Goal: Transaction & Acquisition: Purchase product/service

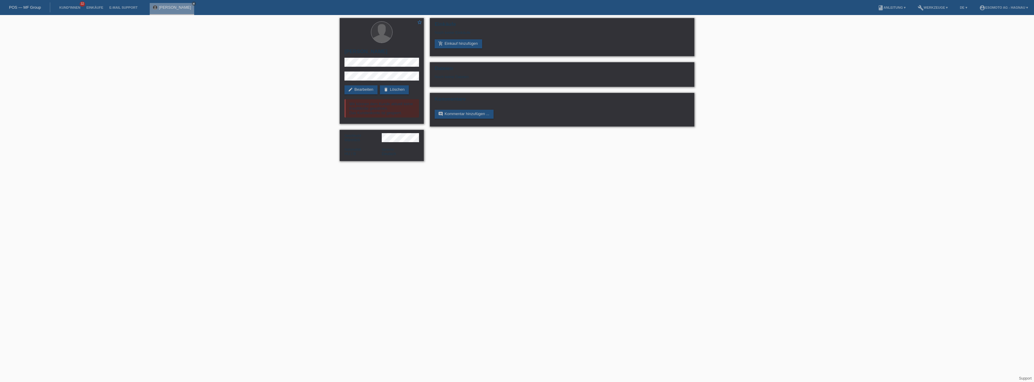
drag, startPoint x: 497, startPoint y: 251, endPoint x: 278, endPoint y: 70, distance: 283.8
click at [496, 167] on html "POS — MF Group Kund*innen 32 Einkäufe E-Mail Support Norbert Berente close" at bounding box center [517, 83] width 1034 height 167
click at [73, 5] on li "Kund*innen 32" at bounding box center [69, 7] width 27 height 15
click at [64, 6] on link "Kund*innen" at bounding box center [69, 8] width 27 height 4
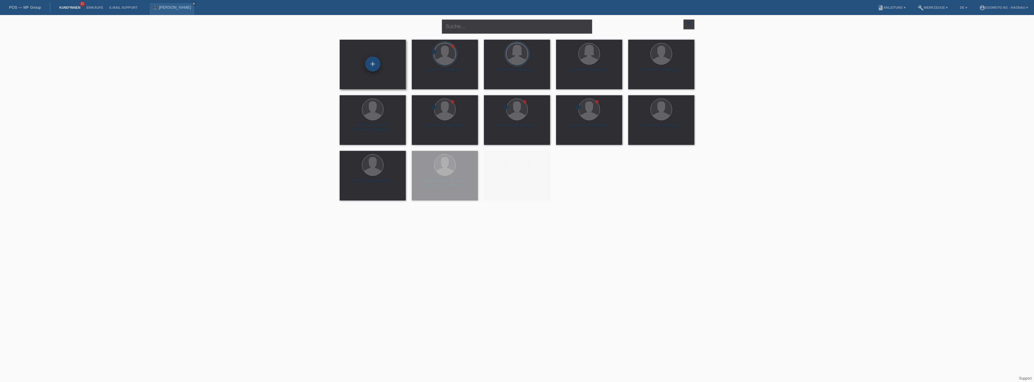
click at [369, 67] on div "+" at bounding box center [372, 64] width 15 height 15
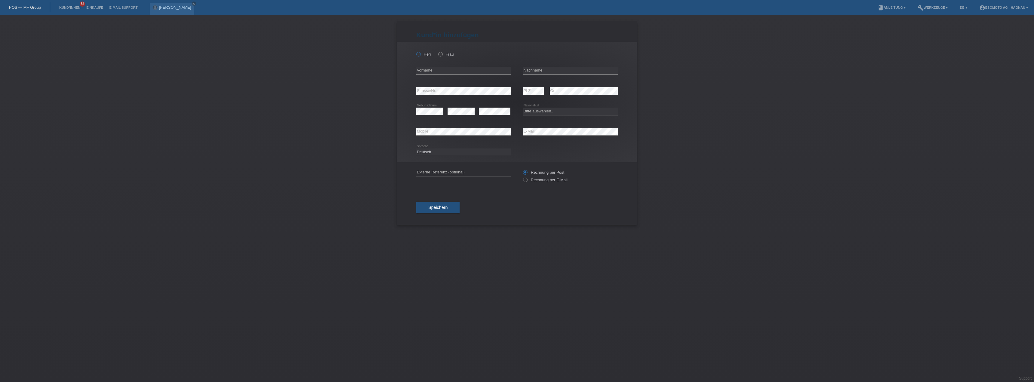
click at [422, 53] on label "Herr" at bounding box center [423, 54] width 15 height 5
click at [420, 53] on input "Herr" at bounding box center [418, 54] width 4 height 4
radio input "true"
click at [441, 70] on input "text" at bounding box center [463, 71] width 95 height 8
type input "G"
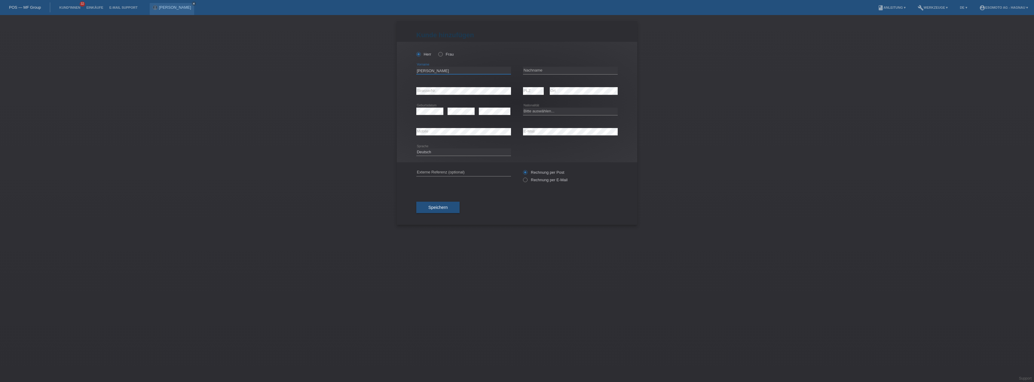
drag, startPoint x: 415, startPoint y: 71, endPoint x: 402, endPoint y: 72, distance: 13.2
click at [402, 72] on div "Herr Frau Franck error Vorname C" at bounding box center [517, 102] width 240 height 121
type input "Laurin Gil Clemens"
click at [571, 65] on div "error Nachname" at bounding box center [570, 70] width 95 height 20
click at [573, 71] on input "text" at bounding box center [570, 71] width 95 height 8
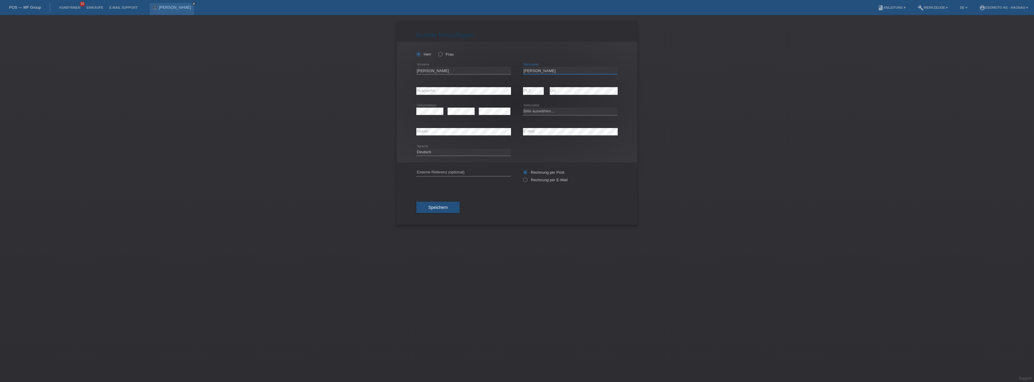
type input "[PERSON_NAME]"
click at [475, 96] on div "error Strasse/Nr." at bounding box center [463, 91] width 95 height 20
click at [556, 111] on select "Bitte auswählen... Schweiz Deutschland Liechtenstein Österreich ------------ Af…" at bounding box center [570, 111] width 95 height 7
select select "CH"
click at [523, 108] on select "Bitte auswählen... Schweiz Deutschland Liechtenstein Österreich ------------ Af…" at bounding box center [570, 111] width 95 height 7
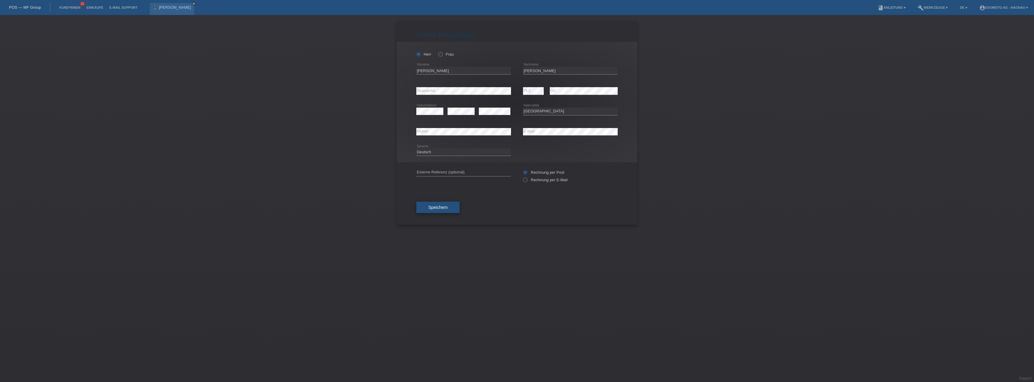
click at [441, 209] on span "Speichern" at bounding box center [437, 207] width 19 height 5
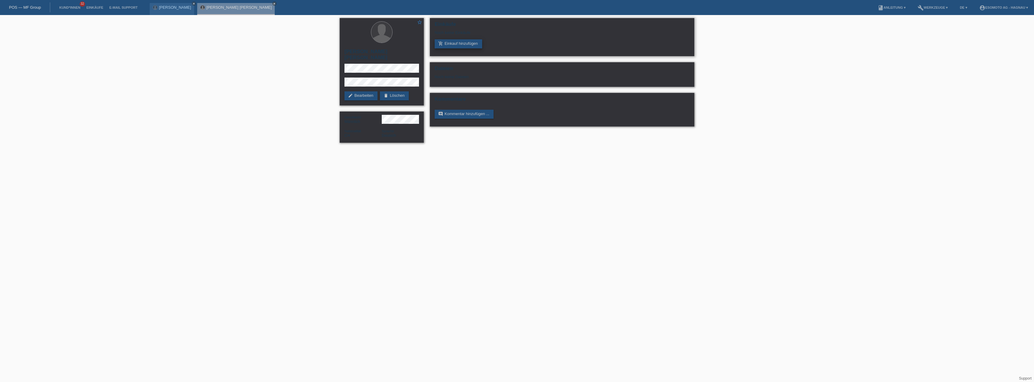
click at [466, 43] on link "add_shopping_cart Einkauf hinzufügen" at bounding box center [458, 43] width 47 height 9
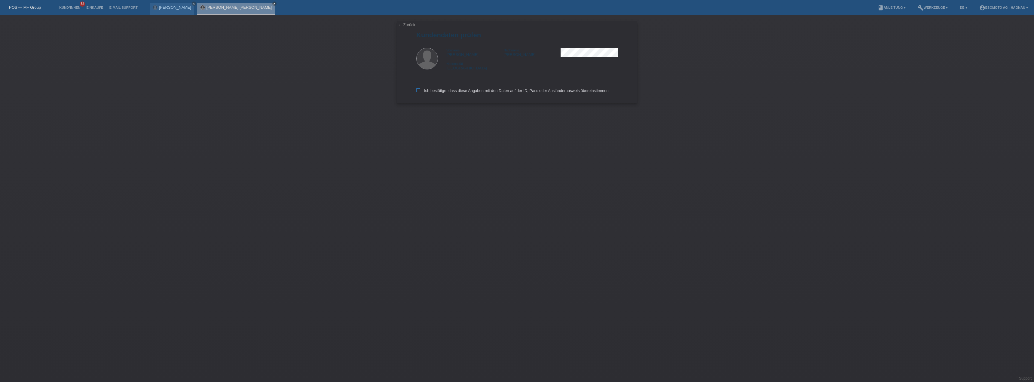
click at [419, 90] on icon at bounding box center [418, 90] width 4 height 4
click at [419, 90] on input "Ich bestätige, dass diese Angaben mit den Daten auf der ID, Pass oder Ausländer…" at bounding box center [418, 90] width 4 height 4
checkbox input "true"
click at [448, 53] on input "text" at bounding box center [463, 55] width 95 height 8
type input "2690.00"
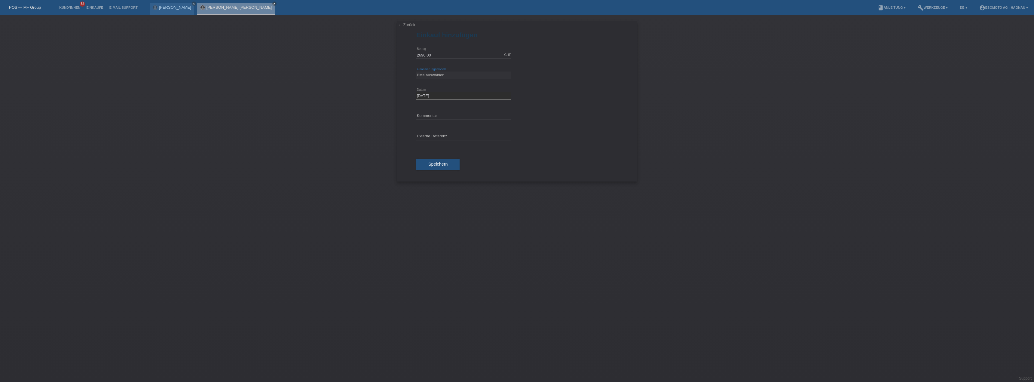
drag, startPoint x: 455, startPoint y: 75, endPoint x: 470, endPoint y: 72, distance: 15.2
click at [455, 75] on select "Bitte auswählen Fixe Raten Kauf auf Rechnung mit Teilzahlungsoption" at bounding box center [463, 75] width 95 height 7
select select "69"
click at [416, 72] on select "Bitte auswählen Fixe Raten Kauf auf Rechnung mit Teilzahlungsoption" at bounding box center [463, 75] width 95 height 7
drag, startPoint x: 455, startPoint y: 96, endPoint x: 460, endPoint y: 96, distance: 4.8
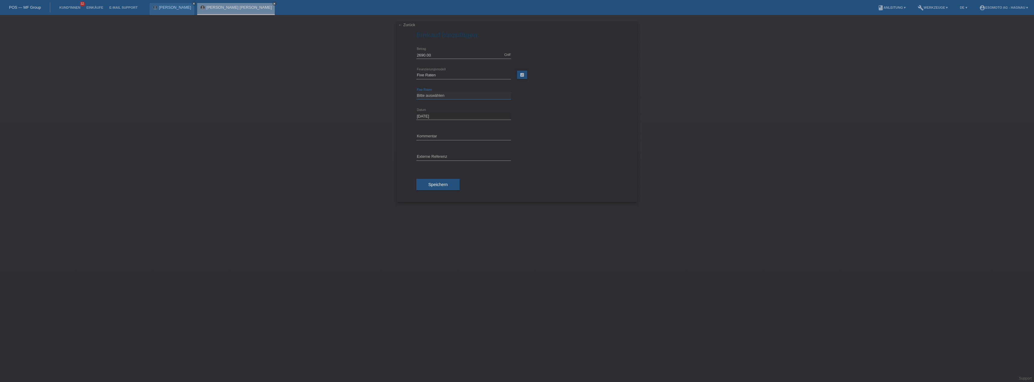
click at [455, 96] on select "Bitte auswählen 12 Raten 24 Raten 36 Raten 48 Raten" at bounding box center [463, 95] width 95 height 7
select select "139"
click at [416, 92] on select "Bitte auswählen 12 Raten 24 Raten 36 Raten 48 Raten" at bounding box center [463, 95] width 95 height 7
click at [441, 184] on span "Speichern" at bounding box center [437, 184] width 19 height 5
click at [488, 119] on div "← Zurück Einkauf hinzufügen Die Person ist an der angegebenen Adresse nicht bek…" at bounding box center [517, 198] width 1034 height 367
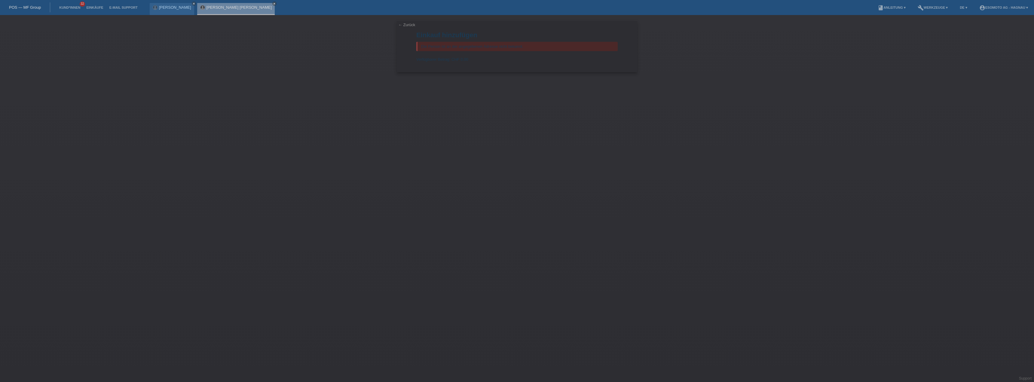
click at [401, 23] on link "← Zurück" at bounding box center [406, 25] width 17 height 5
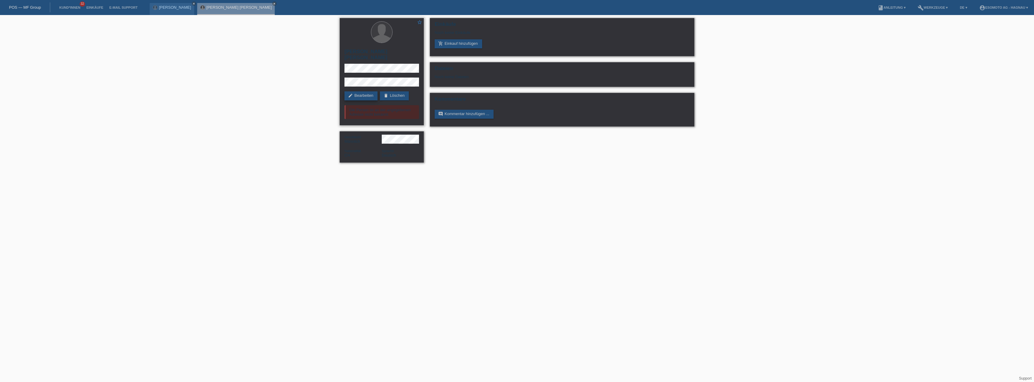
click at [367, 91] on link "edit Bearbeiten" at bounding box center [361, 95] width 33 height 9
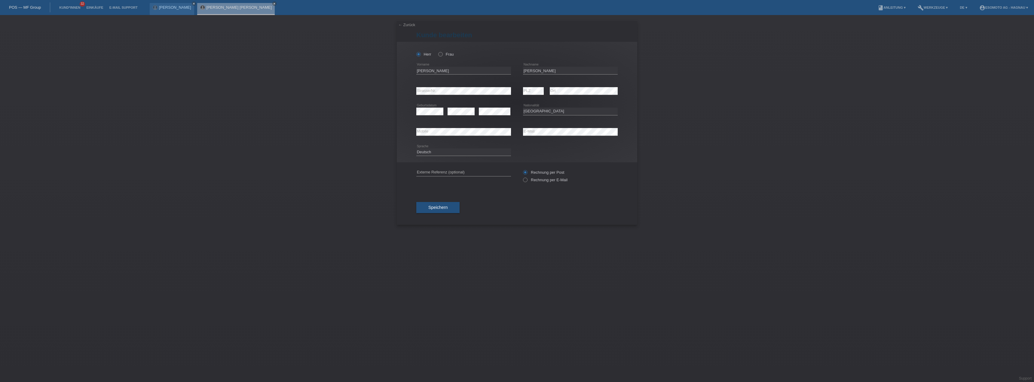
select select "CH"
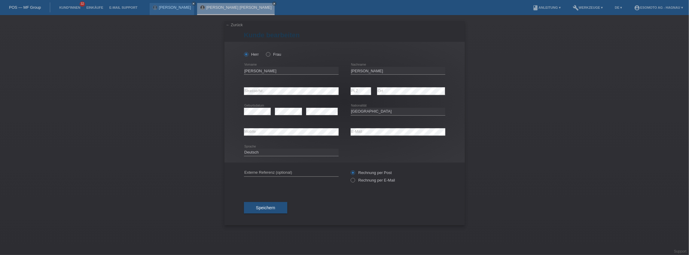
click at [442, 151] on div "Deutsch Français Italiano English error Sprache" at bounding box center [344, 152] width 201 height 20
click at [275, 207] on button "Speichern" at bounding box center [265, 207] width 43 height 11
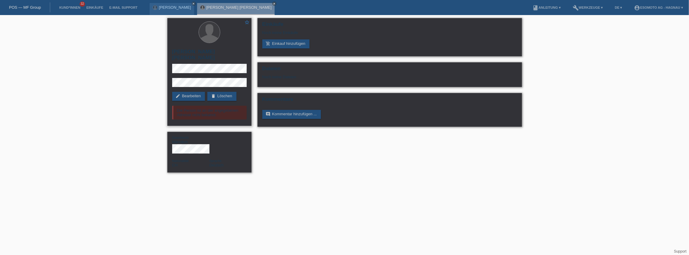
drag, startPoint x: 213, startPoint y: 108, endPoint x: 222, endPoint y: 109, distance: 9.3
click at [213, 108] on div "Die Person ist an der angegebenen Adresse nicht bekannt." at bounding box center [209, 113] width 75 height 14
click at [192, 3] on icon "close" at bounding box center [193, 3] width 3 height 3
click at [565, 53] on div "star_border [PERSON_NAME] [PERSON_NAME] edit Bearbeiten delete Löschen Die Pers…" at bounding box center [344, 96] width 689 height 163
drag, startPoint x: 195, startPoint y: 90, endPoint x: 198, endPoint y: 89, distance: 3.5
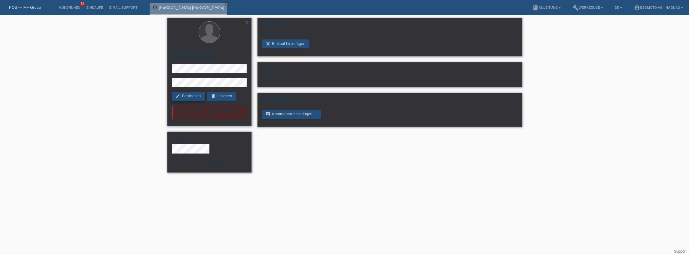
click at [195, 92] on link "edit Bearbeiten" at bounding box center [188, 96] width 33 height 9
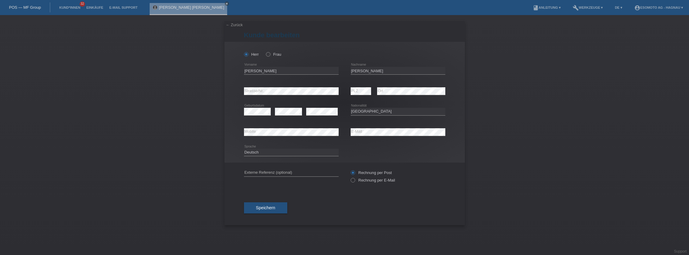
select select "CH"
click at [277, 68] on input "[PERSON_NAME]" at bounding box center [291, 71] width 95 height 8
drag, startPoint x: 286, startPoint y: 69, endPoint x: 233, endPoint y: 71, distance: 53.2
click at [233, 71] on div "Herr Frau Laurin Gil Clemens error Vorname Franck error error C" at bounding box center [345, 102] width 240 height 121
type input "Müller"
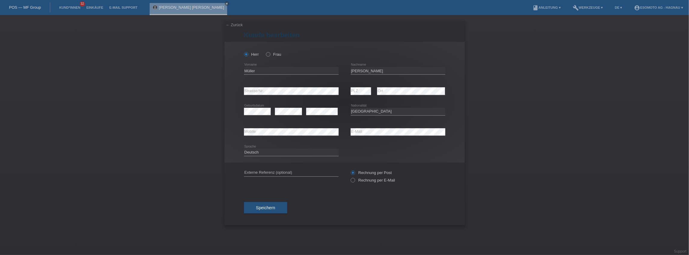
click at [273, 206] on span "Speichern" at bounding box center [265, 207] width 19 height 5
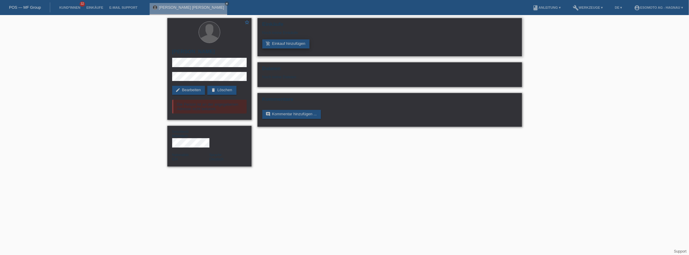
click at [287, 42] on link "add_shopping_cart Einkauf hinzufügen" at bounding box center [285, 43] width 47 height 9
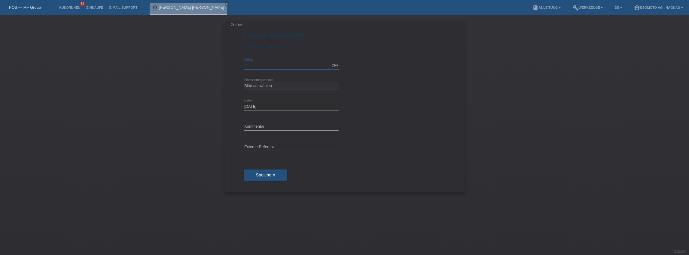
click at [271, 62] on input "text" at bounding box center [291, 66] width 95 height 8
type input "2690.00"
click at [264, 84] on select "Bitte auswählen Fixe Raten Kauf auf Rechnung mit Teilzahlungsoption" at bounding box center [291, 85] width 95 height 7
select select "69"
click at [244, 82] on select "Bitte auswählen Fixe Raten Kauf auf Rechnung mit Teilzahlungsoption" at bounding box center [291, 85] width 95 height 7
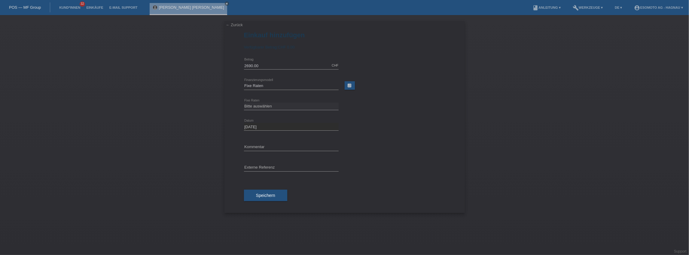
drag, startPoint x: 384, startPoint y: 115, endPoint x: 337, endPoint y: 114, distance: 46.6
click at [382, 114] on div "Bitte auswählen 12 Raten 24 Raten 36 Raten 48 Raten error Fixe Raten" at bounding box center [344, 106] width 201 height 20
click at [298, 108] on select "Bitte auswählen 12 Raten 24 Raten 36 Raten 48 Raten" at bounding box center [291, 106] width 95 height 7
select select "139"
click at [244, 103] on select "Bitte auswählen 12 Raten 24 Raten 36 Raten 48 Raten" at bounding box center [291, 106] width 95 height 7
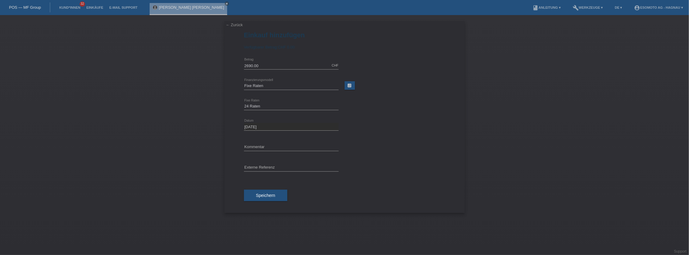
click at [265, 191] on button "Speichern" at bounding box center [265, 194] width 43 height 11
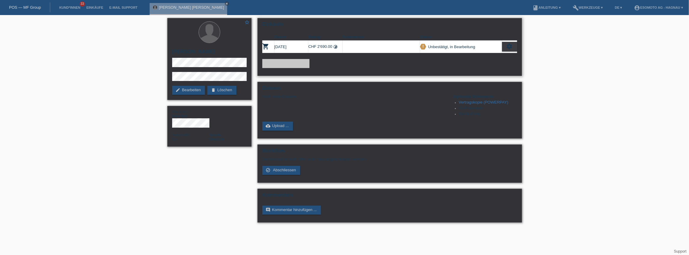
click at [436, 65] on div "add_shopping_cart Einkauf hinzufügen" at bounding box center [389, 63] width 255 height 9
click at [369, 68] on div "Einkäufe Datum Betrag Kommentar Status shopping_cart 25.09.2025 CHF 2'690.00 ti…" at bounding box center [390, 47] width 265 height 58
drag, startPoint x: 366, startPoint y: 69, endPoint x: 362, endPoint y: 67, distance: 3.9
click at [365, 68] on div "Einkäufe Datum Betrag Kommentar Status shopping_cart 25.09.2025 CHF 2'690.00 ti…" at bounding box center [390, 47] width 265 height 58
click at [512, 47] on icon "settings" at bounding box center [510, 46] width 7 height 7
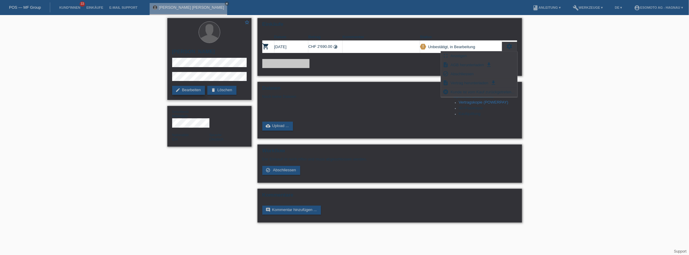
click at [191, 92] on link "edit Bearbeiten" at bounding box center [188, 90] width 33 height 9
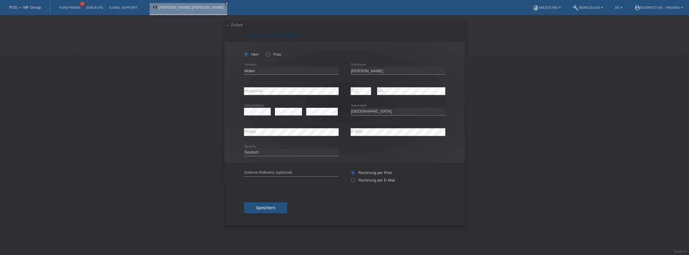
select select "CH"
click at [265, 71] on input "Müller" at bounding box center [291, 71] width 95 height 8
click at [230, 72] on div "[PERSON_NAME] Frau [PERSON_NAME] error Vorname C" at bounding box center [345, 102] width 240 height 121
type input "[PERSON_NAME]"
click at [276, 209] on button "Speichern" at bounding box center [265, 207] width 43 height 11
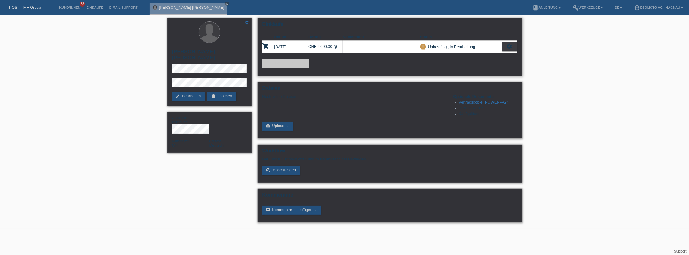
click at [355, 64] on div "add_shopping_cart Einkauf hinzufügen" at bounding box center [389, 63] width 255 height 9
click at [331, 63] on div "add_shopping_cart Einkauf hinzufügen" at bounding box center [389, 63] width 255 height 9
click at [354, 64] on div "add_shopping_cart Einkauf hinzufügen" at bounding box center [389, 63] width 255 height 9
click at [510, 45] on icon "settings" at bounding box center [510, 46] width 7 height 7
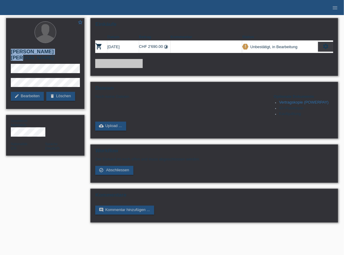
drag, startPoint x: 57, startPoint y: 51, endPoint x: 8, endPoint y: 53, distance: 48.7
click at [8, 53] on div "star_border [PERSON_NAME] [PERSON_NAME] edit Bearbeiten delete Löschen" at bounding box center [45, 63] width 78 height 91
drag, startPoint x: 74, startPoint y: 54, endPoint x: 79, endPoint y: 51, distance: 5.9
click at [74, 54] on h2 "[PERSON_NAME] [PERSON_NAME]" at bounding box center [45, 56] width 69 height 15
drag, startPoint x: 79, startPoint y: 51, endPoint x: 66, endPoint y: 52, distance: 13.3
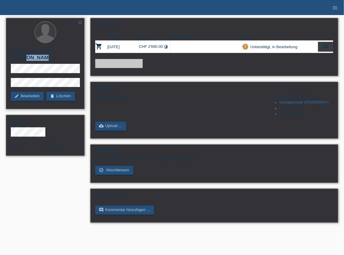
click at [60, 52] on h2 "[PERSON_NAME] [PERSON_NAME]" at bounding box center [45, 56] width 69 height 15
drag, startPoint x: 66, startPoint y: 52, endPoint x: 10, endPoint y: 78, distance: 61.6
click at [8, 79] on div "star_border [PERSON_NAME] [PERSON_NAME] edit Bearbeiten delete Löschen" at bounding box center [45, 63] width 78 height 91
click at [5, 59] on div "star_border Laurin Gil Clemens Franck edit Bearbeiten delete Löschen Geschlecht…" at bounding box center [45, 88] width 84 height 146
click at [20, 67] on div "star_border [PERSON_NAME] [PERSON_NAME] edit Bearbeiten delete Löschen" at bounding box center [45, 63] width 78 height 91
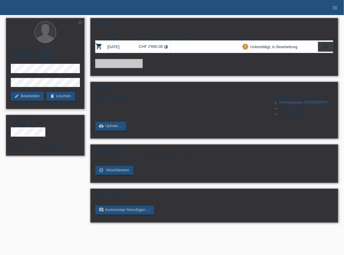
click at [46, 71] on div "star_border [PERSON_NAME] [PERSON_NAME] edit Bearbeiten delete Löschen" at bounding box center [45, 63] width 78 height 91
drag, startPoint x: 45, startPoint y: 71, endPoint x: 9, endPoint y: 73, distance: 35.9
click at [9, 73] on div "star_border [PERSON_NAME] [PERSON_NAME] edit Bearbeiten delete Löschen" at bounding box center [45, 63] width 78 height 91
click at [61, 69] on div "star_border [PERSON_NAME] [PERSON_NAME] edit Bearbeiten delete Löschen" at bounding box center [45, 63] width 78 height 91
click at [119, 168] on span "Abschliessen" at bounding box center [117, 169] width 23 height 5
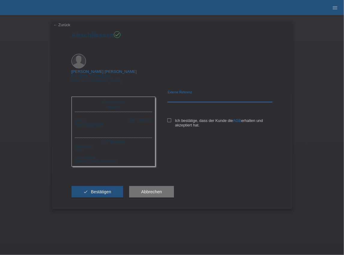
click at [180, 94] on input "text" at bounding box center [220, 98] width 106 height 8
paste input "8102127"
type input "8102127"
click at [171, 118] on icon at bounding box center [169, 120] width 4 height 4
click at [171, 118] on input "Ich bestätige, dass der Kunde die AGB erhalten und akzeptiert hat." at bounding box center [169, 120] width 4 height 4
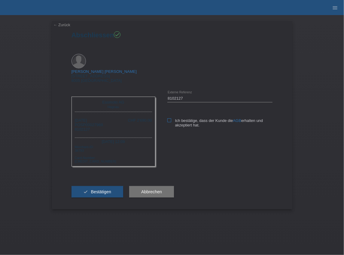
checkbox input "true"
click at [103, 189] on span "Bestätigen" at bounding box center [101, 191] width 20 height 5
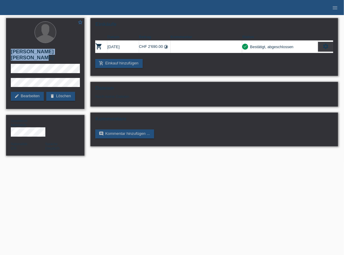
drag, startPoint x: 79, startPoint y: 52, endPoint x: 11, endPoint y: 51, distance: 67.3
click at [11, 52] on h2 "[PERSON_NAME] [PERSON_NAME]" at bounding box center [45, 56] width 69 height 15
click at [189, 66] on div "add_shopping_cart Einkauf hinzufügen" at bounding box center [214, 63] width 238 height 9
click at [9, 72] on div "star_border [PERSON_NAME] [PERSON_NAME] edit Bearbeiten delete Löschen" at bounding box center [45, 63] width 78 height 91
